Goal: Communication & Community: Answer question/provide support

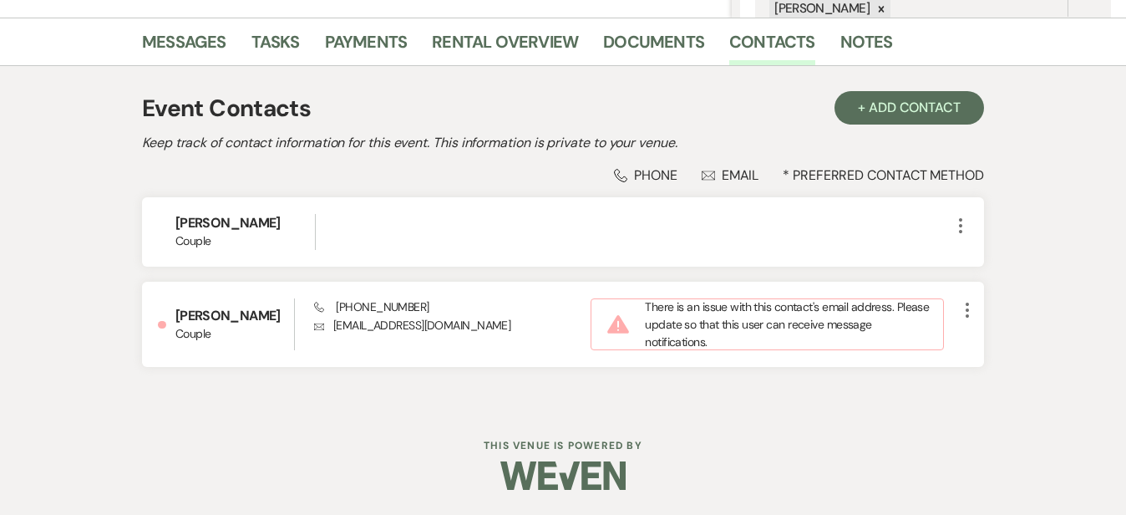
scroll to position [401, 0]
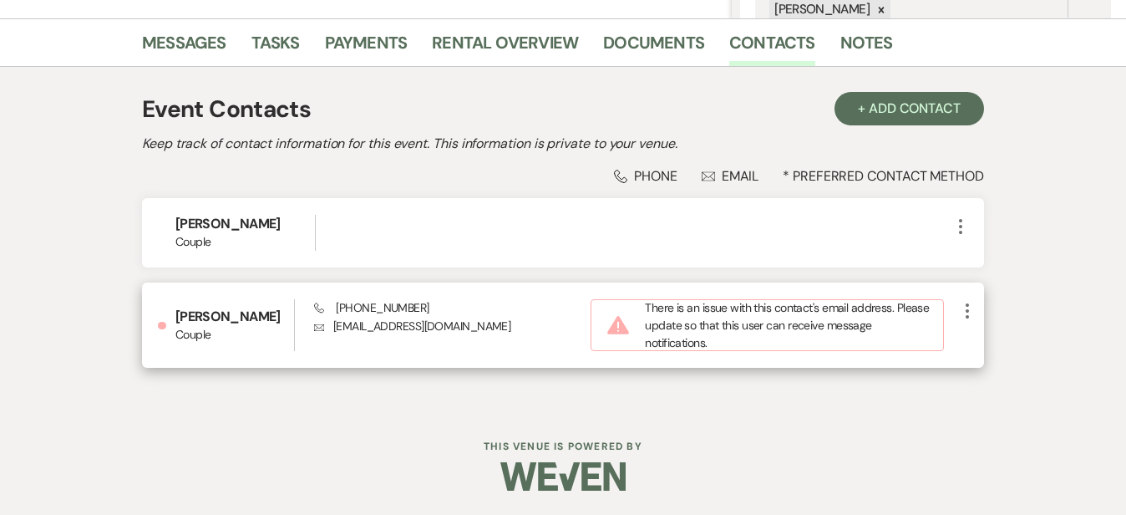
click at [978, 308] on icon "More" at bounding box center [967, 311] width 20 height 20
click at [1054, 345] on button "Pencil Edit" at bounding box center [1006, 343] width 99 height 28
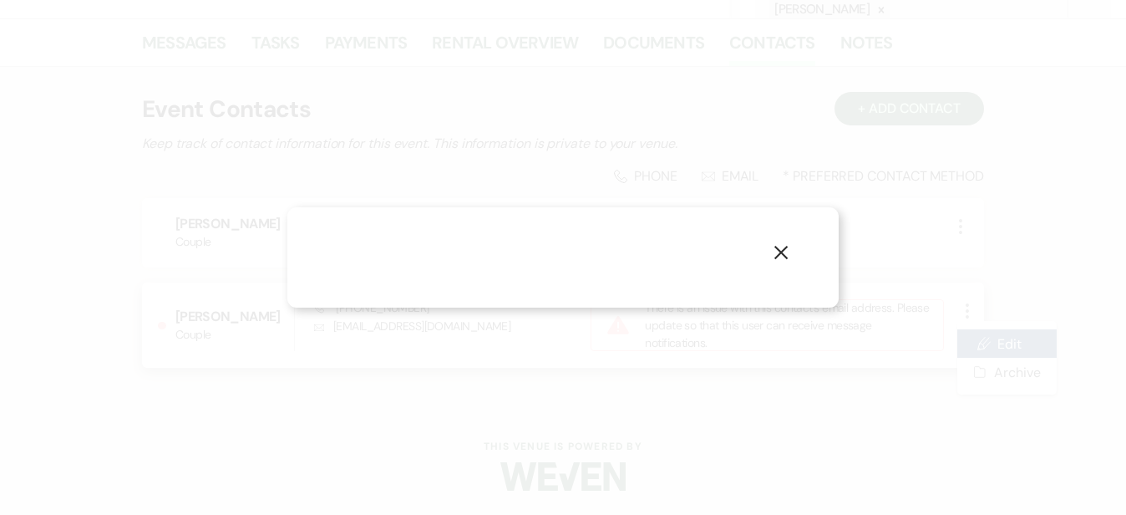
select select "1"
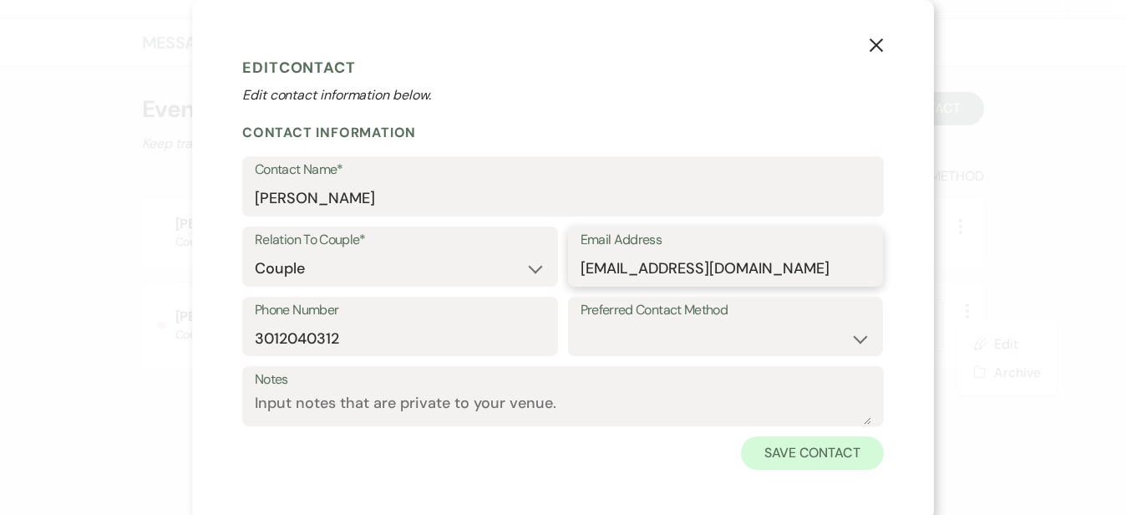
type input "cece.wall.zimm@gmail.com"
click at [793, 461] on button "Save Contact" at bounding box center [812, 452] width 143 height 33
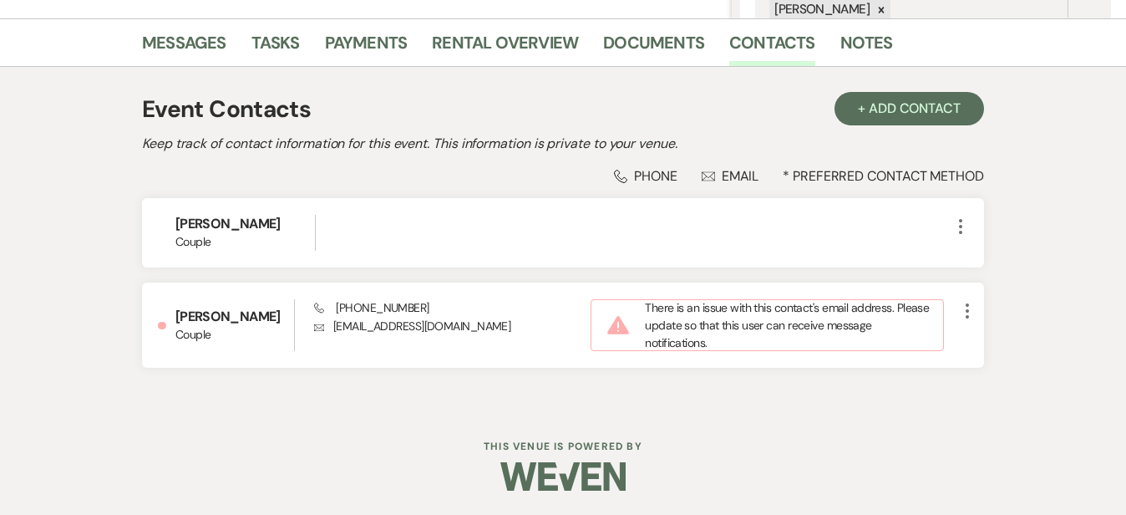
scroll to position [386, 0]
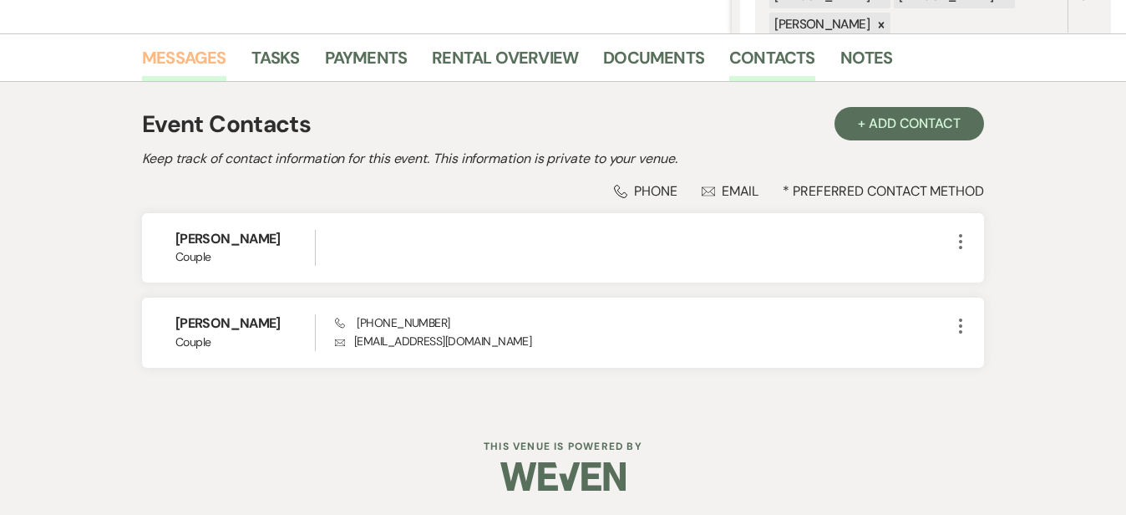
click at [142, 61] on link "Messages" at bounding box center [184, 62] width 84 height 37
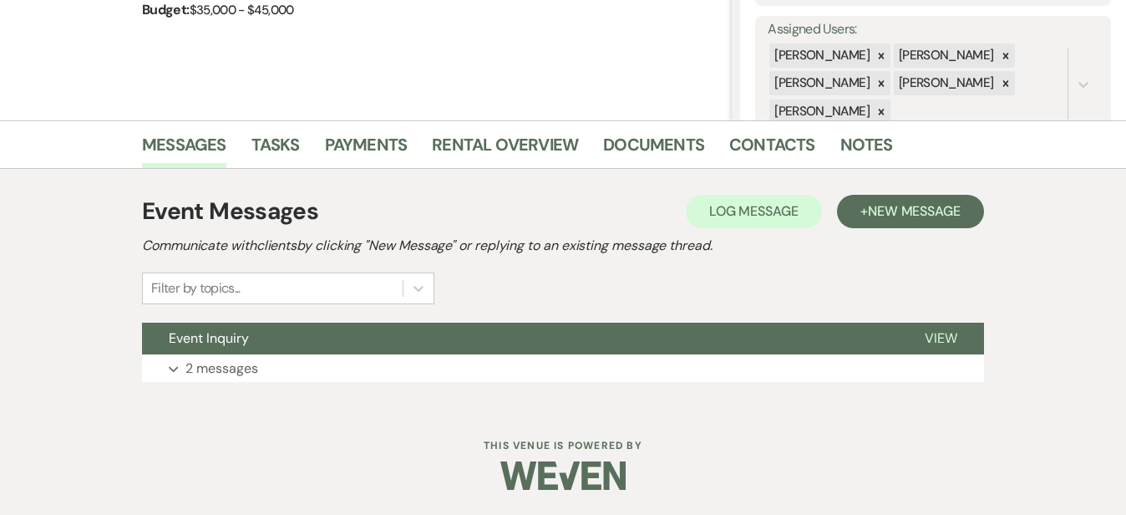
scroll to position [175, 0]
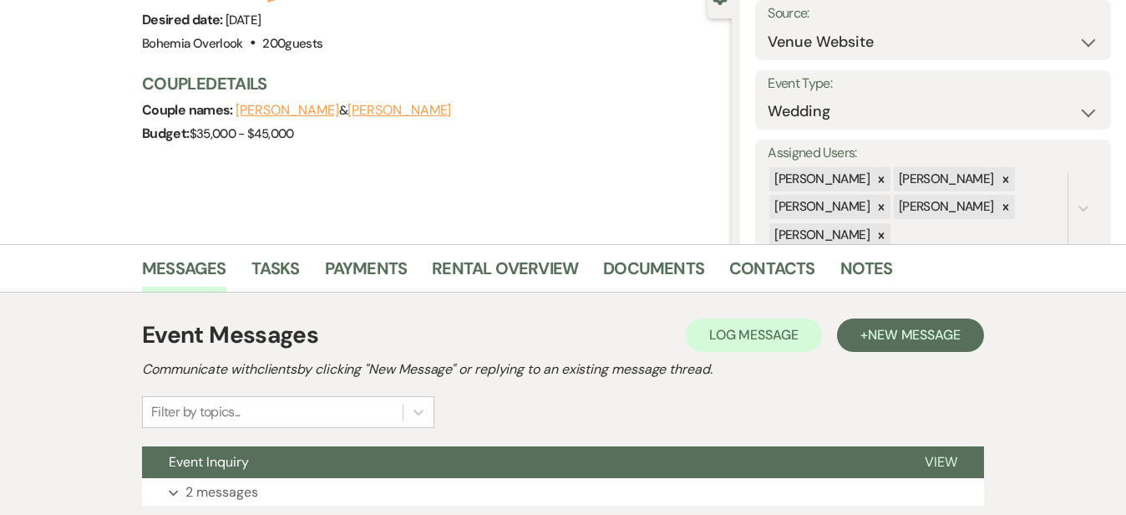
click at [521, 192] on div "Previous Jeremy Zimmerman & Cece Wallerstedt's Wedding Edit Bookmark Gear Setti…" at bounding box center [366, 56] width 732 height 376
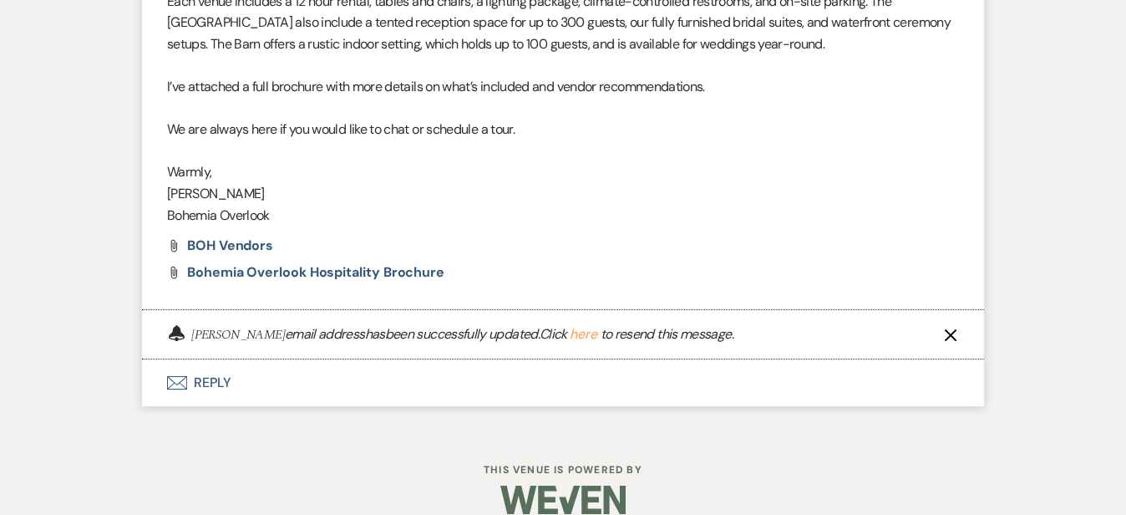
scroll to position [1283, 0]
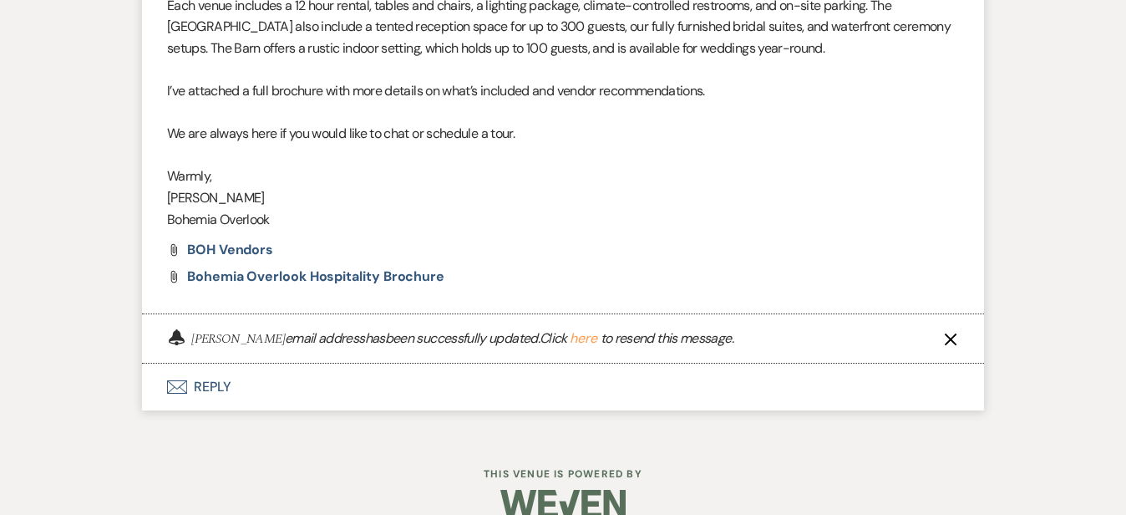
click at [570, 332] on button "here" at bounding box center [584, 338] width 28 height 13
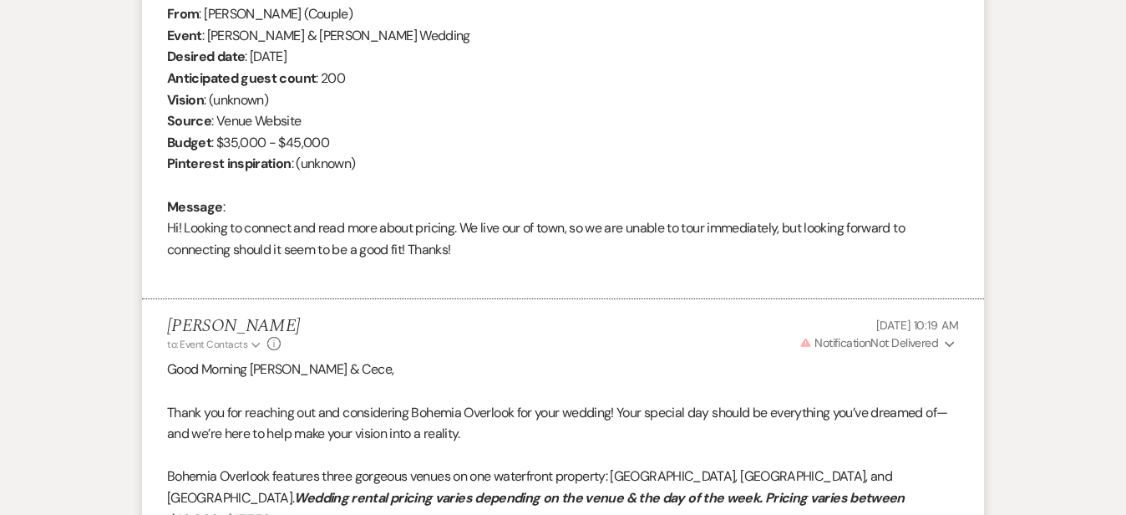
scroll to position [709, 0]
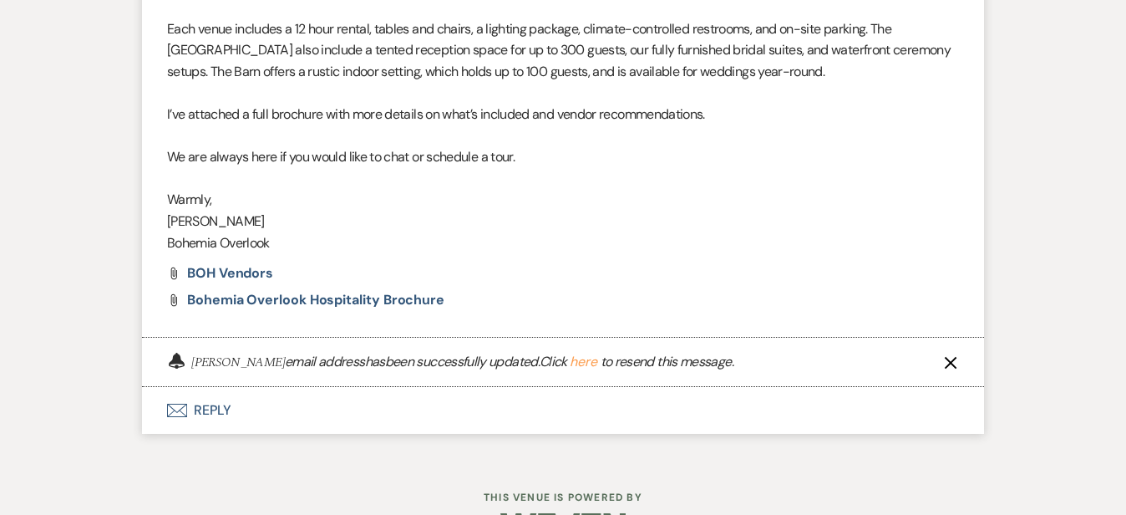
scroll to position [1283, 0]
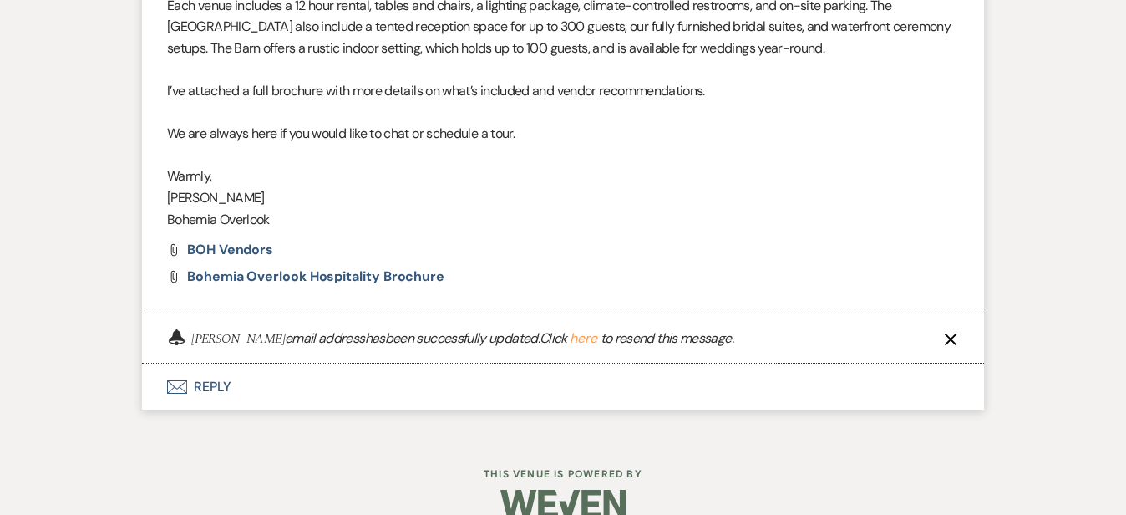
click at [957, 333] on icon "X" at bounding box center [950, 339] width 13 height 13
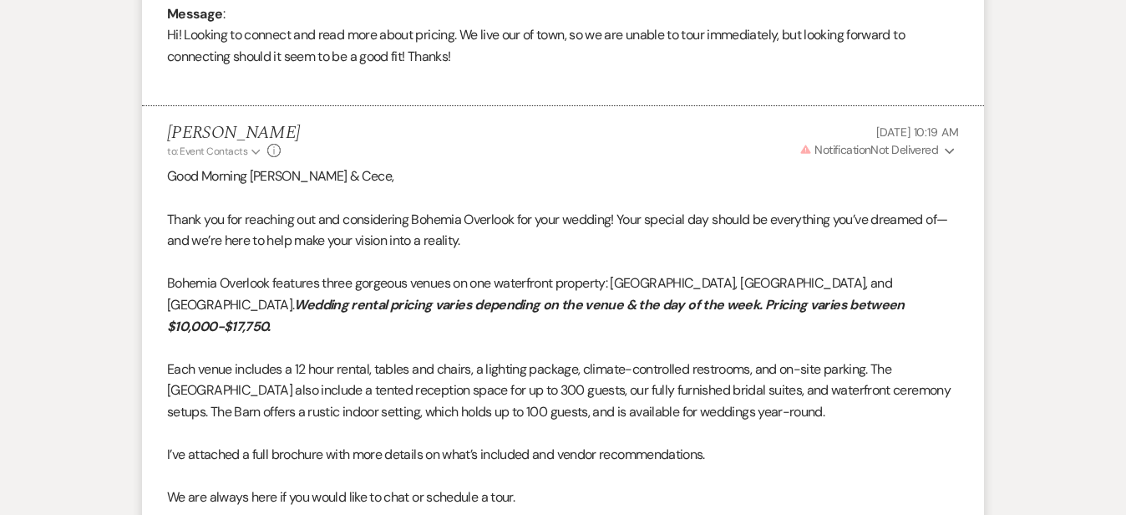
scroll to position [870, 0]
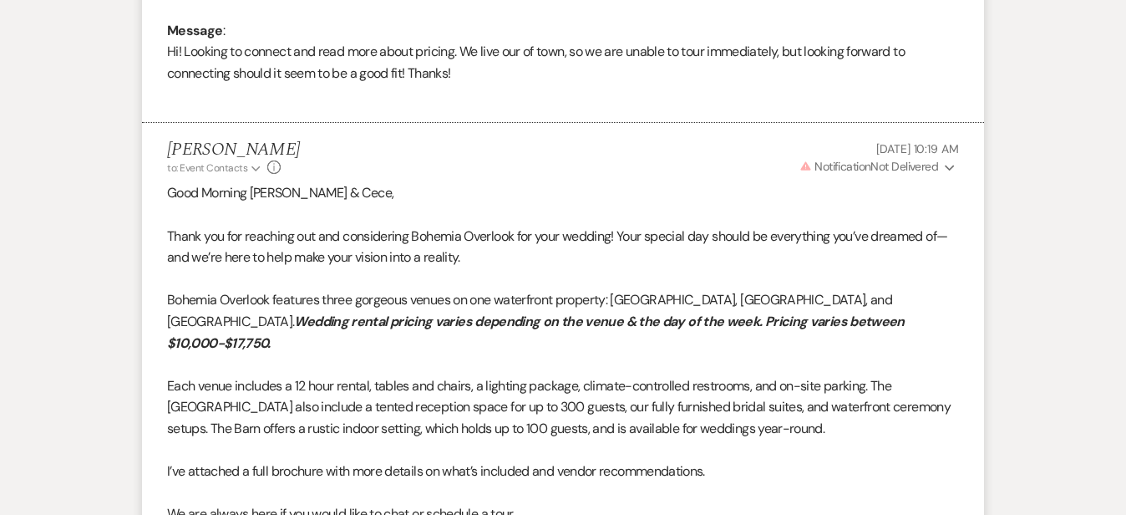
click at [955, 162] on icon "Expand" at bounding box center [950, 168] width 10 height 12
click at [1093, 193] on div "Messages Tasks Payments Rental Overview Documents Contacts Notes Event Messages…" at bounding box center [563, 158] width 1126 height 1216
click at [959, 165] on button "Warning Notification Not Delivered Expand" at bounding box center [878, 167] width 162 height 18
click at [946, 198] on button "Resend" at bounding box center [929, 200] width 33 height 12
click at [1078, 165] on div "Messages Tasks Payments Rental Overview Documents Contacts Notes Event Messages…" at bounding box center [563, 158] width 1126 height 1216
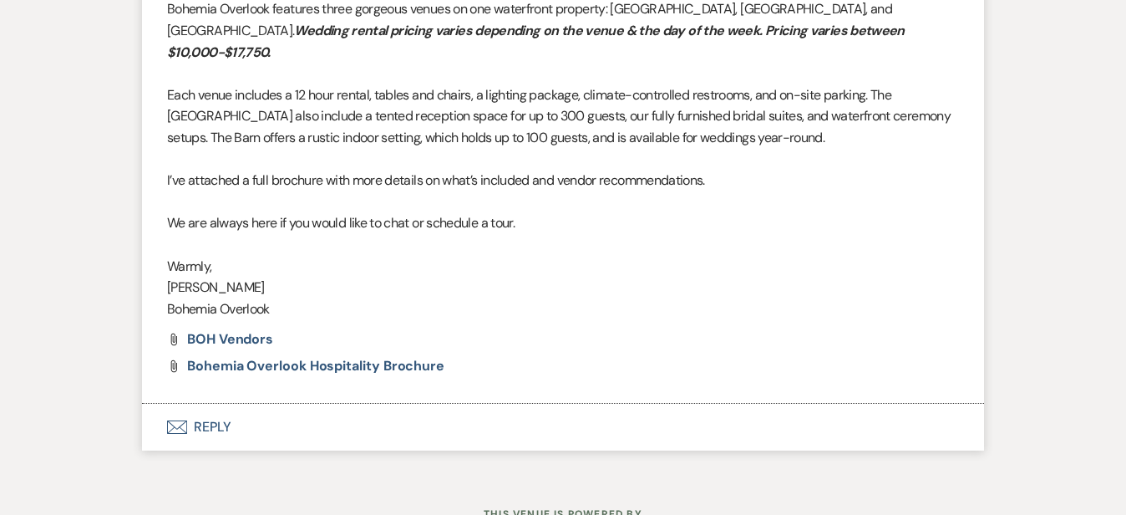
scroll to position [1175, 0]
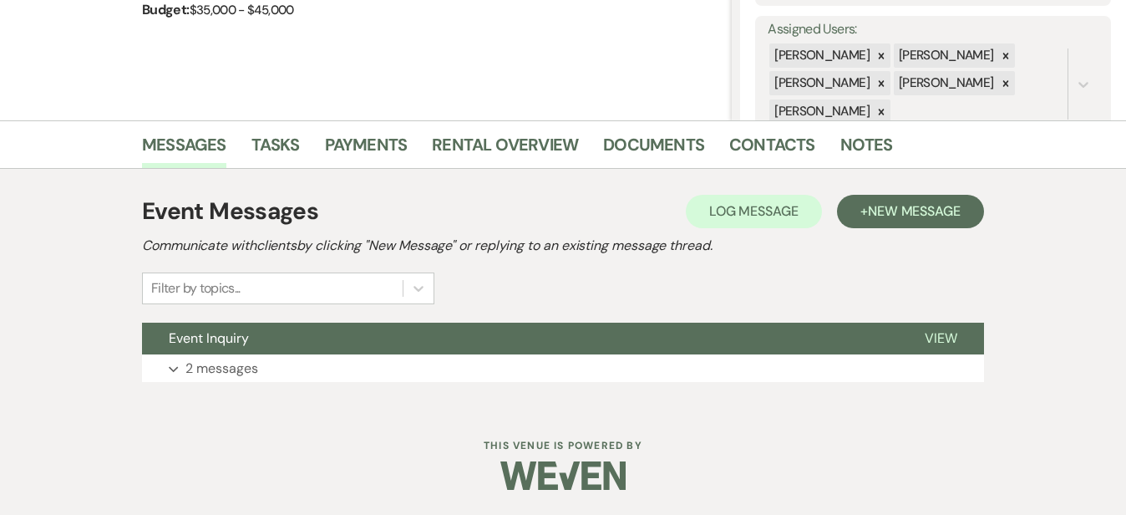
scroll to position [298, 0]
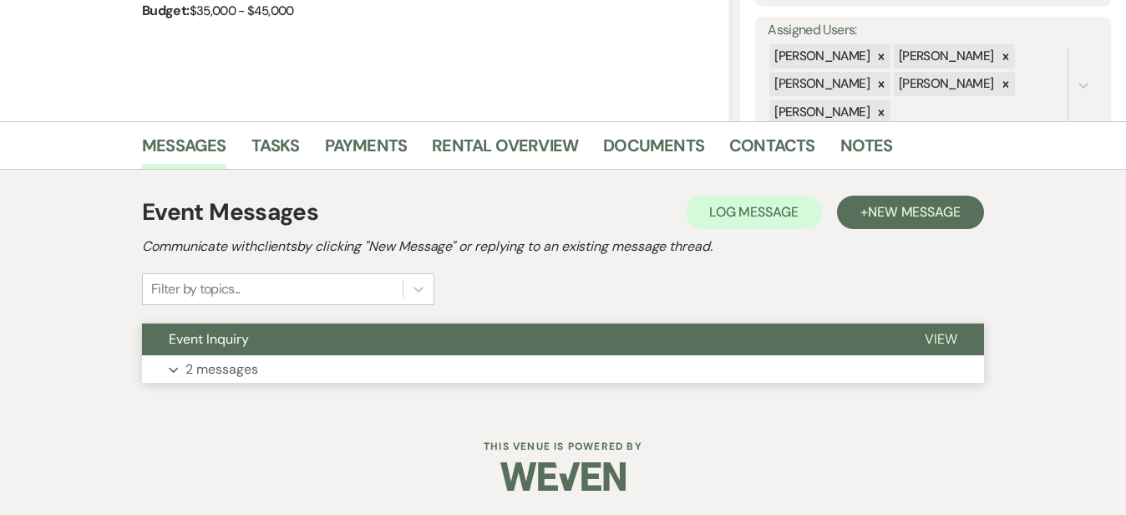
click at [593, 372] on button "Expand 2 messages" at bounding box center [563, 369] width 842 height 28
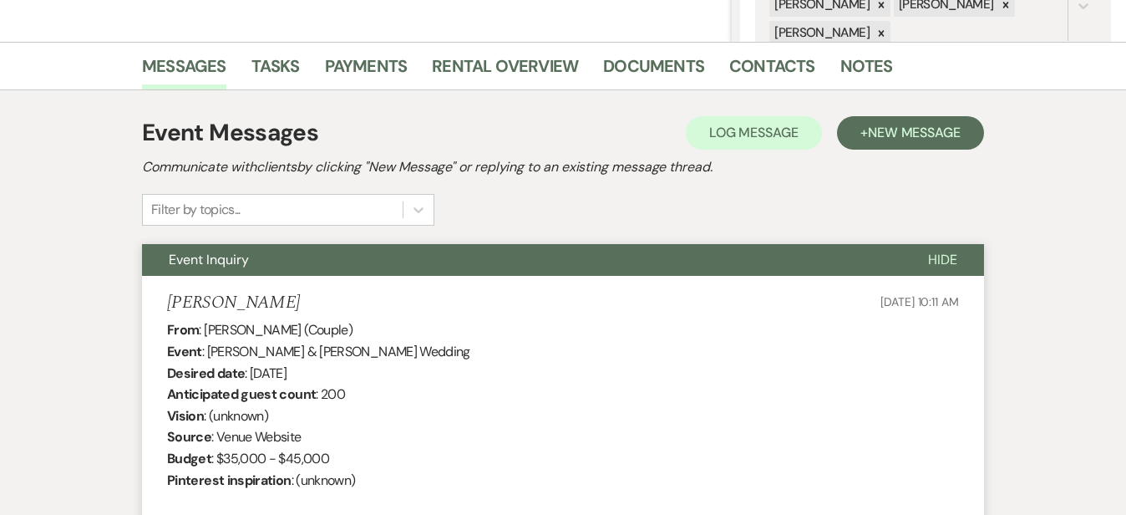
scroll to position [374, 0]
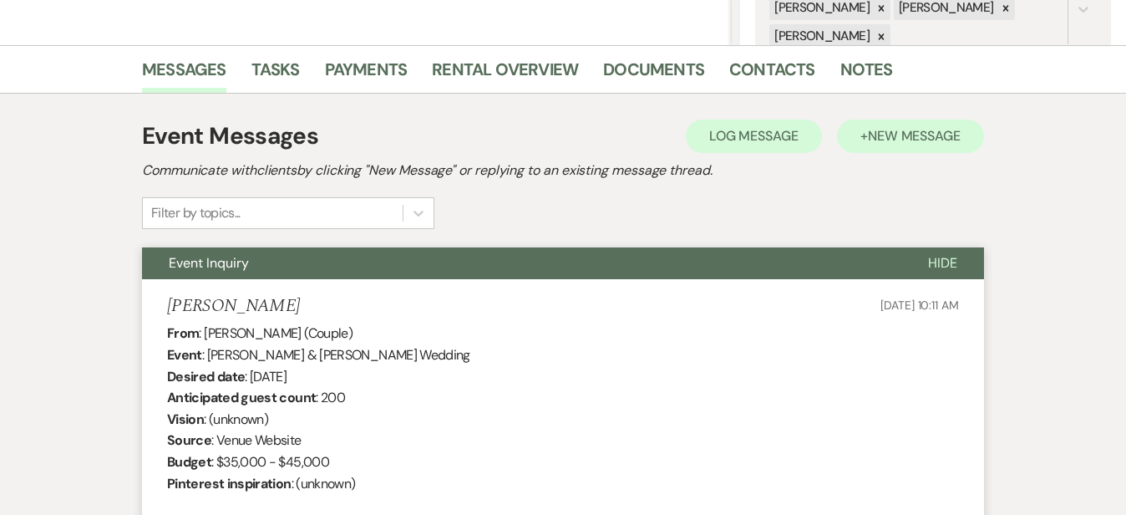
click at [961, 144] on span "New Message" at bounding box center [914, 136] width 93 height 18
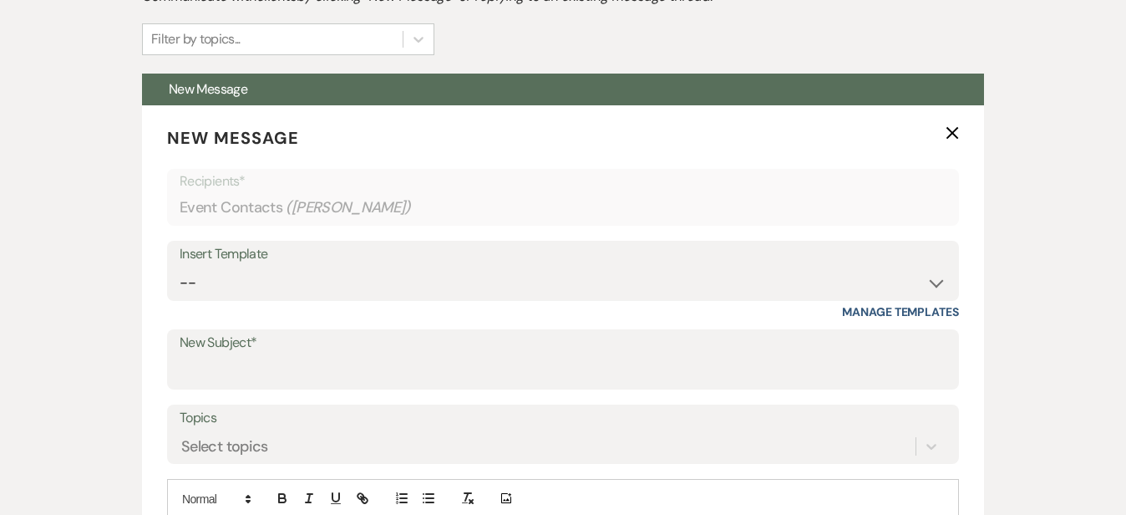
scroll to position [550, 0]
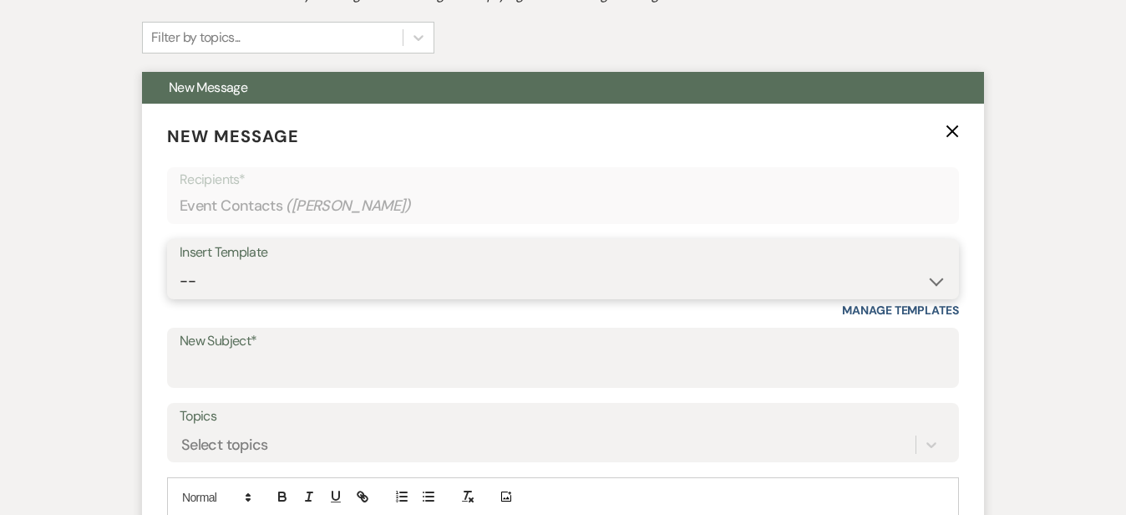
select select "6024"
type input "Bohemia Overlook Hospitality Inquiry Brochure"
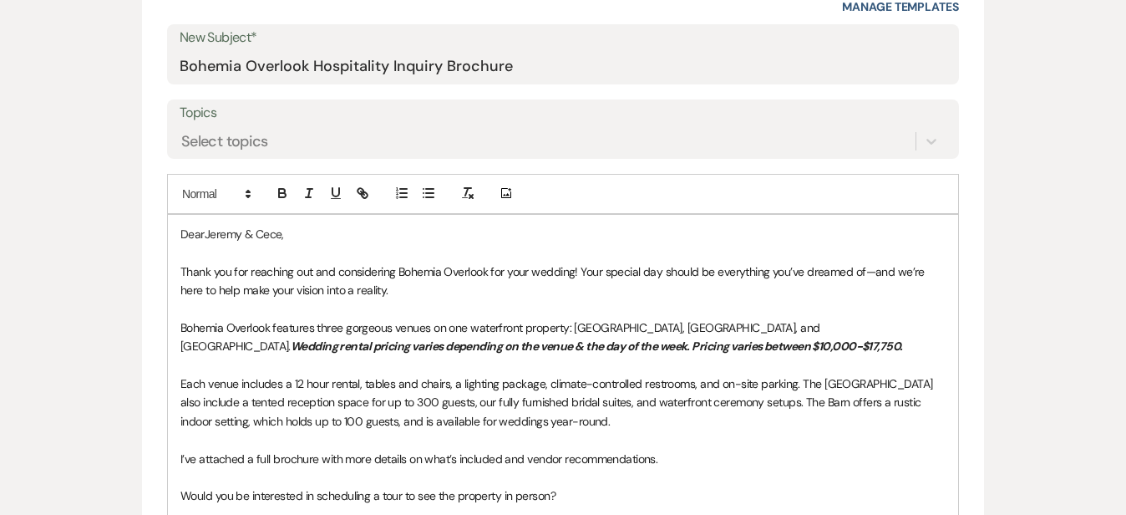
scroll to position [871, 0]
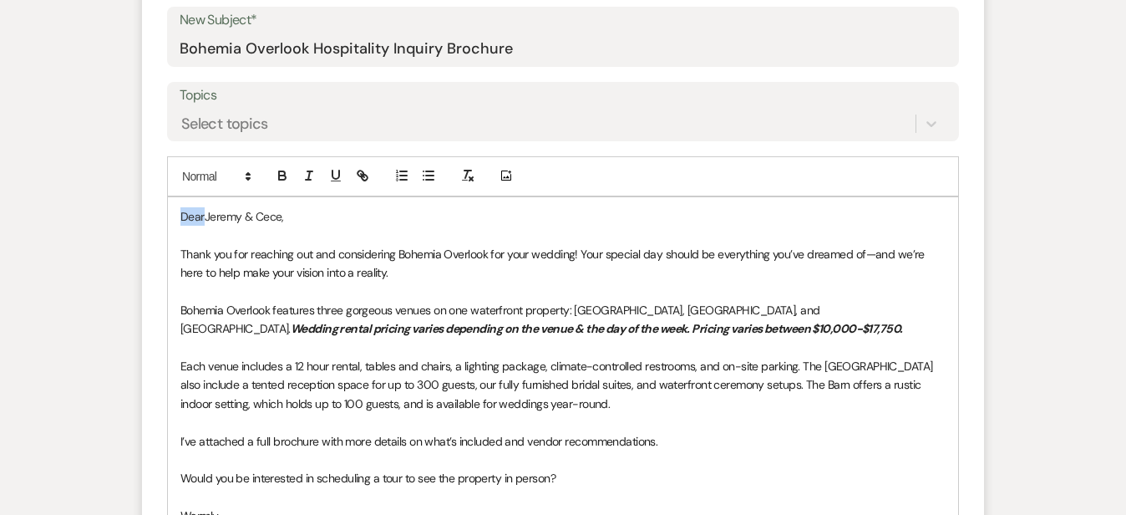
drag, startPoint x: 149, startPoint y: 212, endPoint x: 118, endPoint y: 198, distance: 34.0
click at [168, 198] on div "DearJeremy & Cece, Thank you for reaching out and considering Bohemia Overlook …" at bounding box center [563, 384] width 790 height 375
click at [366, 212] on p "Good Morning Jeremy & Cece," at bounding box center [562, 216] width 765 height 18
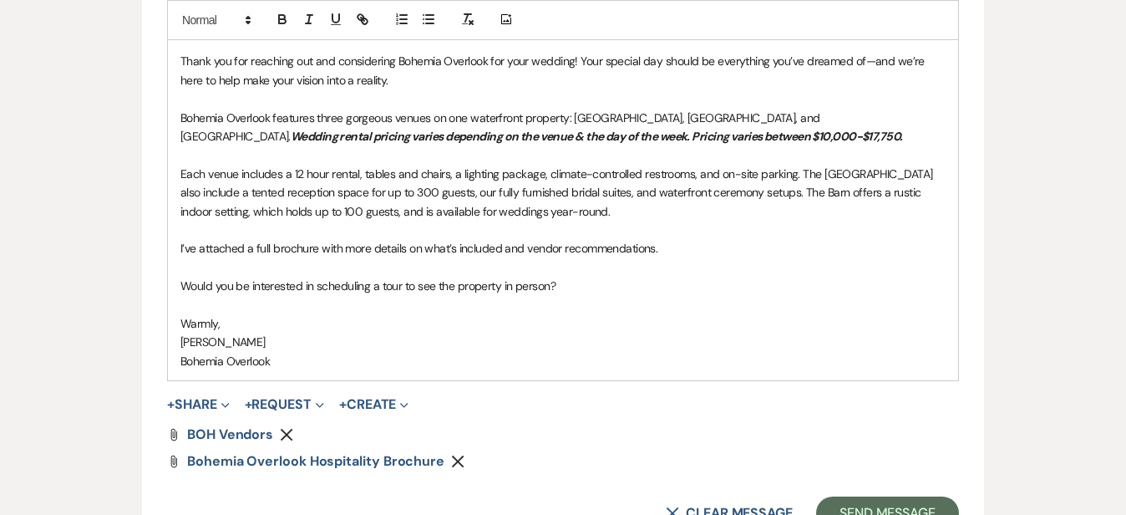
scroll to position [1118, 0]
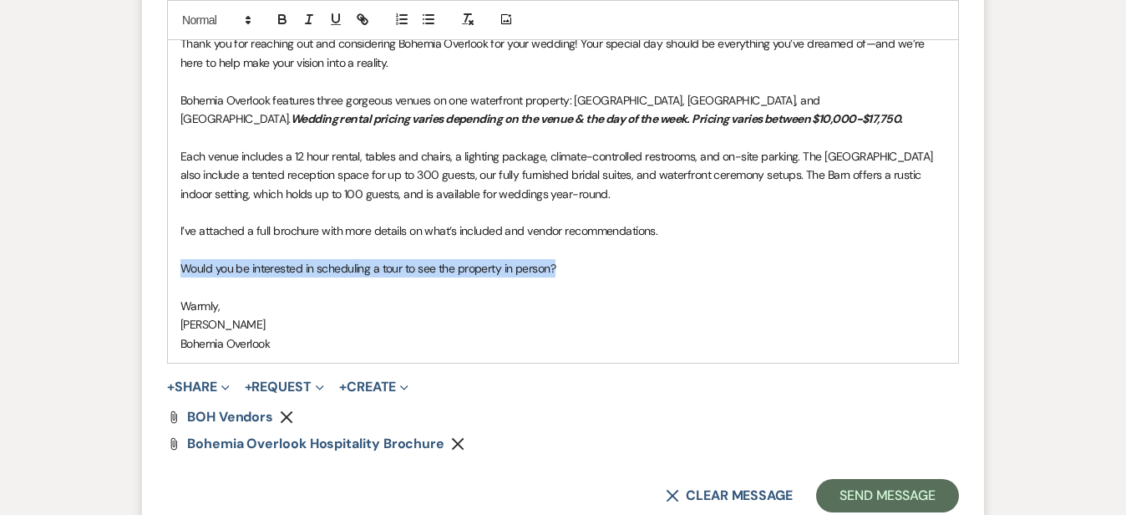
drag, startPoint x: 528, startPoint y: 270, endPoint x: 119, endPoint y: 269, distance: 409.4
click at [168, 269] on div "Good Morning Jeremy & Cece, So sorry if you receive this more than once. I want…" at bounding box center [563, 156] width 790 height 413
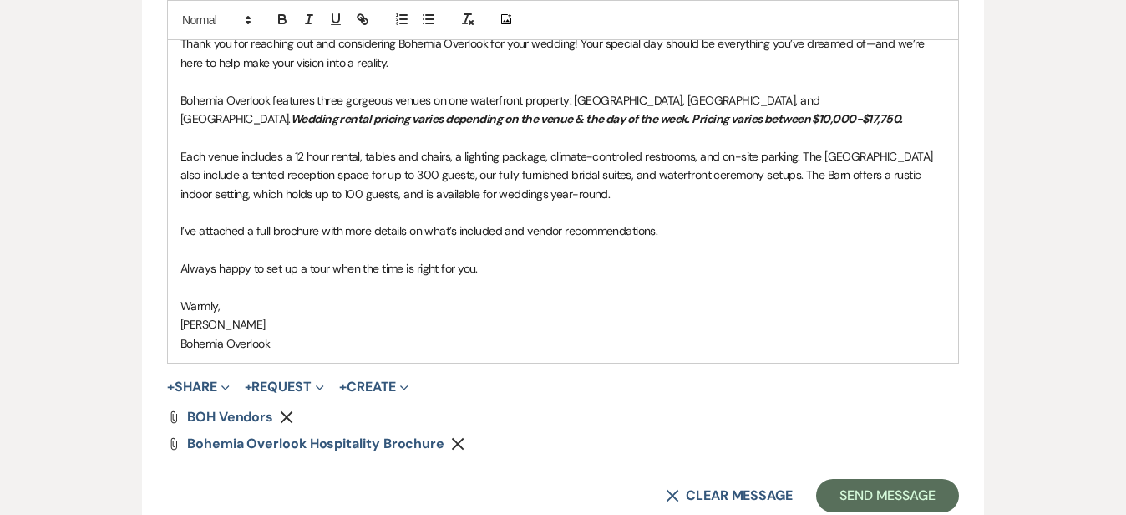
click at [1093, 260] on div "Messages Tasks Payments Rental Overview Documents Contacts Notes Event Messages…" at bounding box center [563, 435] width 1126 height 2266
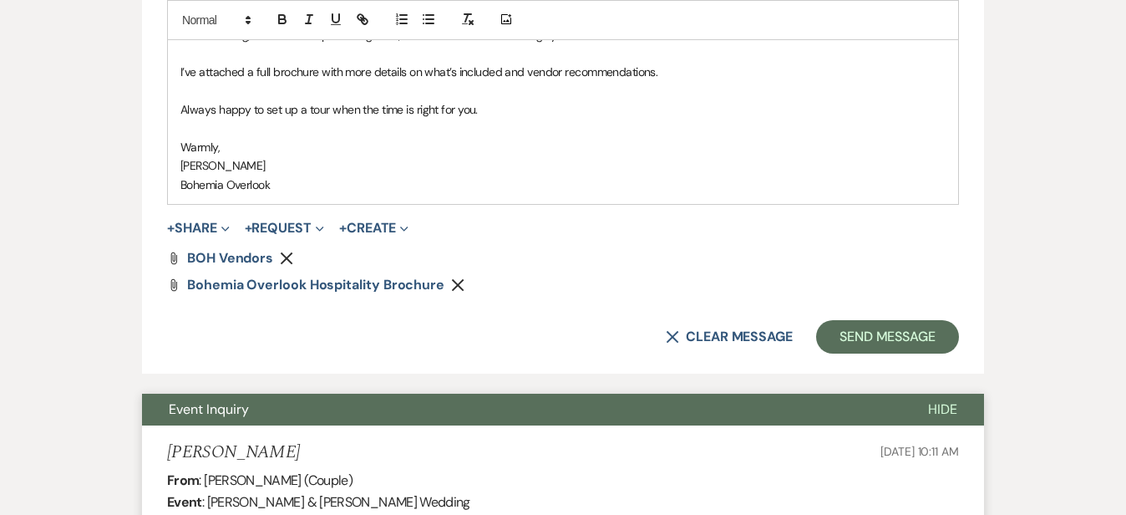
scroll to position [1287, 0]
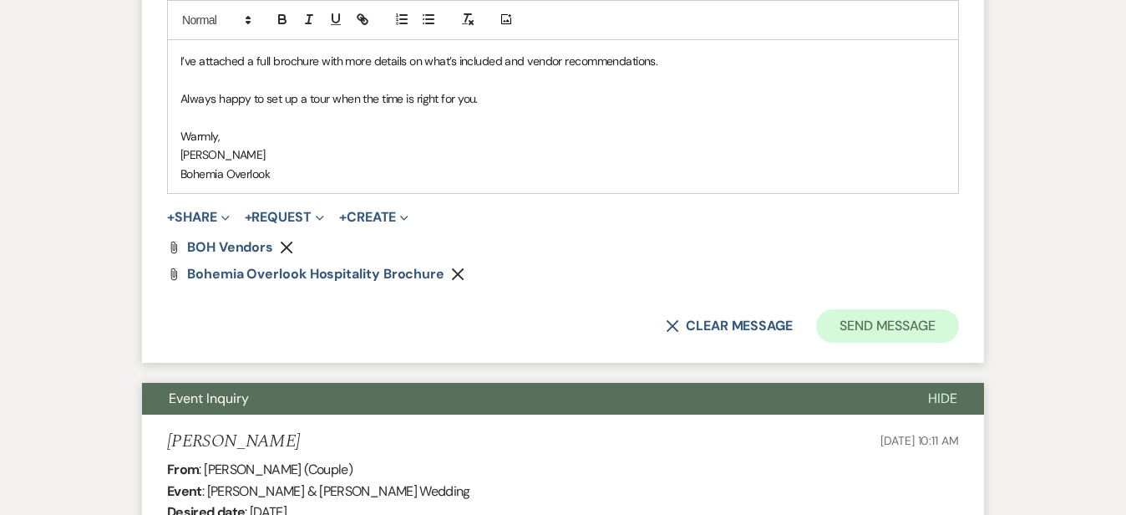
click at [959, 315] on button "Send Message" at bounding box center [887, 325] width 143 height 33
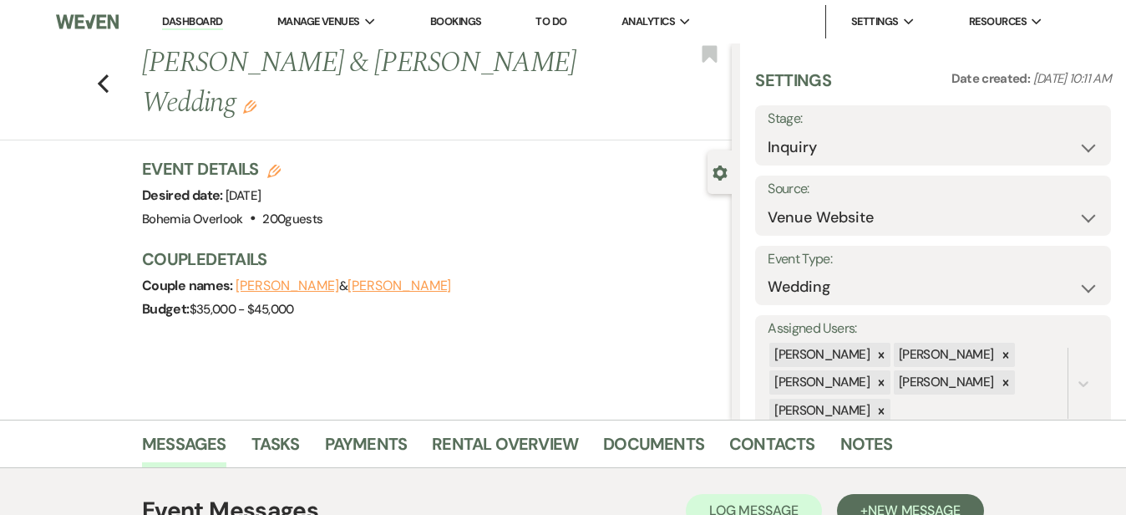
scroll to position [0, 0]
click at [215, 21] on link "Dashboard" at bounding box center [192, 22] width 60 height 16
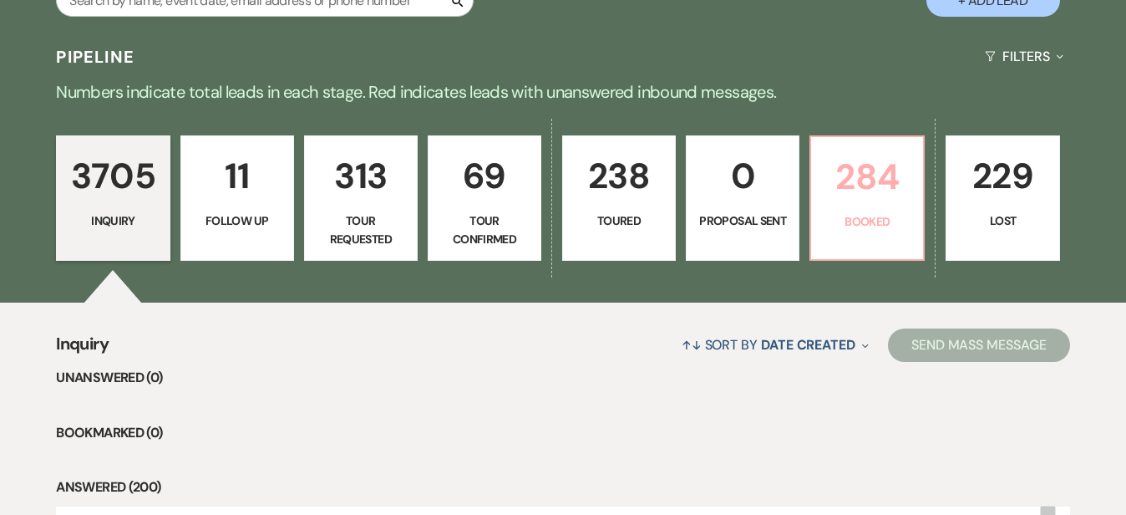
scroll to position [351, 0]
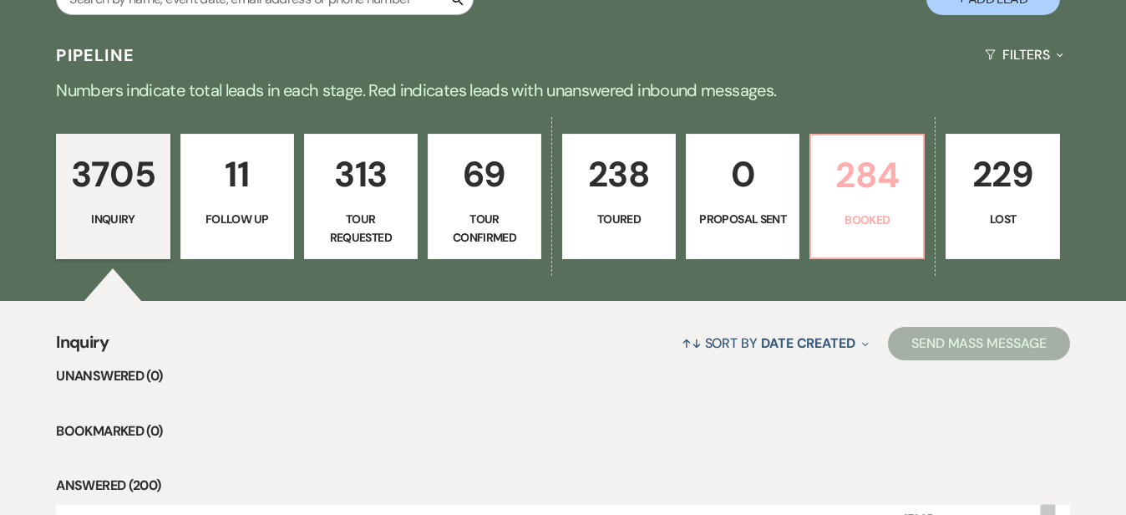
click at [913, 184] on p "284" at bounding box center [867, 175] width 92 height 56
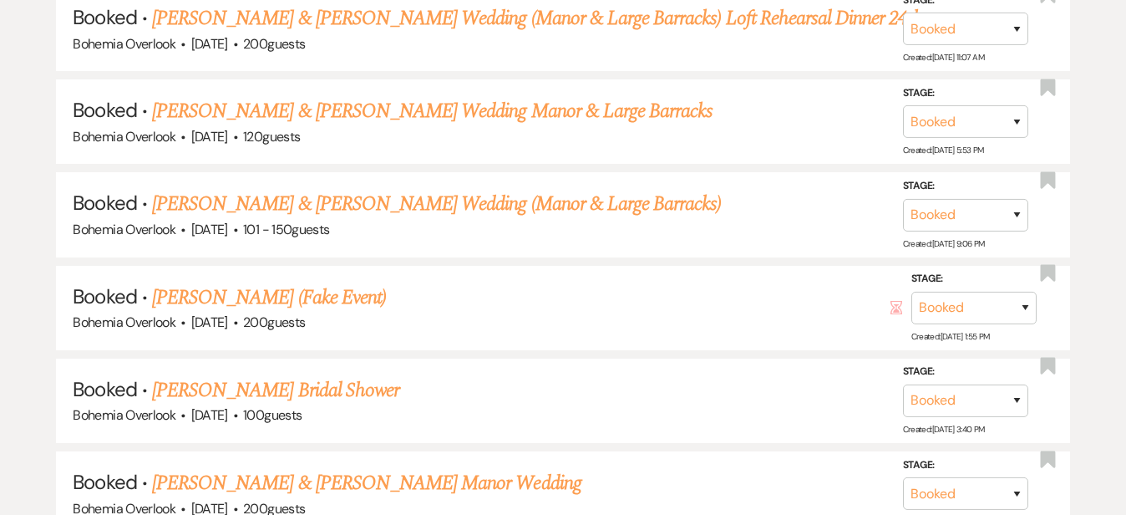
scroll to position [2594, 0]
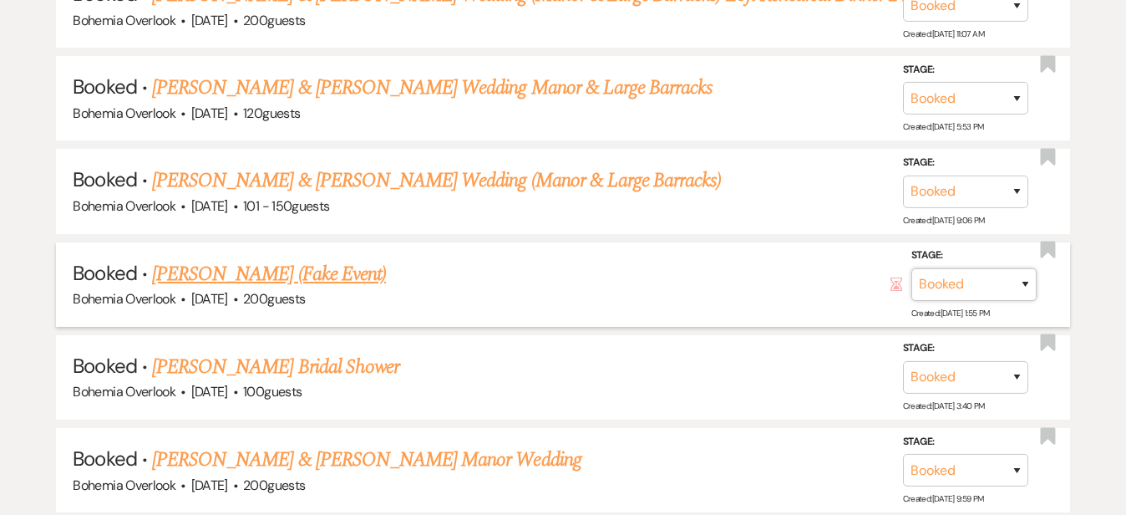
select select "8"
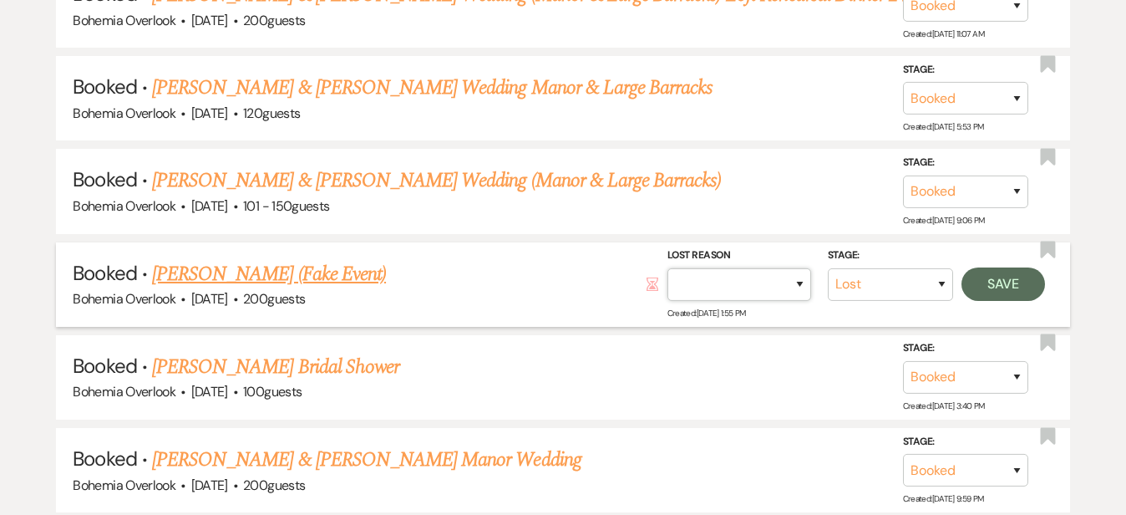
click at [789, 268] on select "Booked Elsewhere Budget Date Unavailable No Response Not a Good Match Capacity …" at bounding box center [740, 284] width 144 height 33
select select "1"
click at [733, 268] on input "Other" at bounding box center [733, 284] width 174 height 33
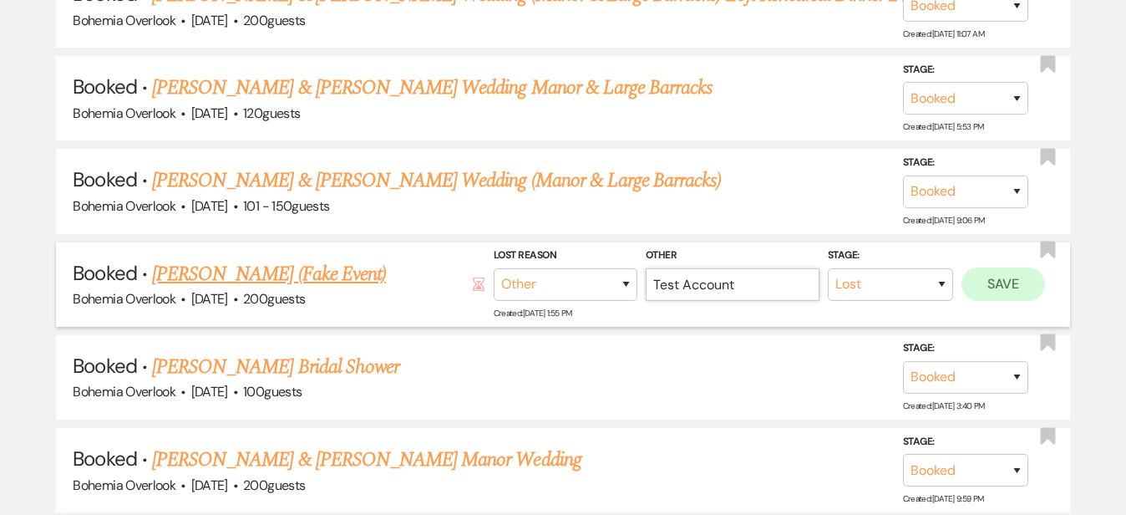
type input "Test Account"
click at [1018, 267] on button "Save" at bounding box center [1004, 283] width 84 height 33
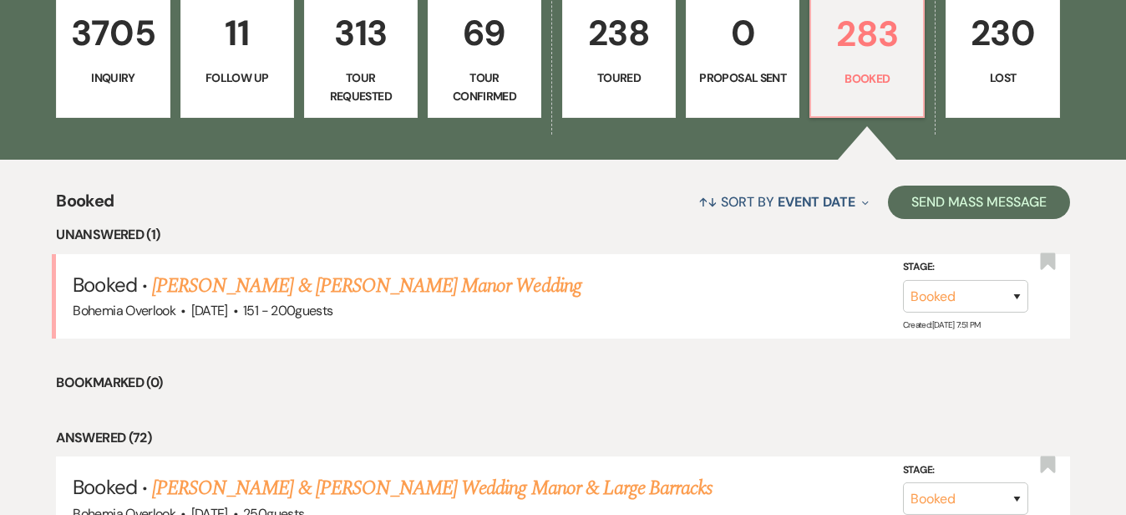
scroll to position [495, 0]
